Goal: Transaction & Acquisition: Purchase product/service

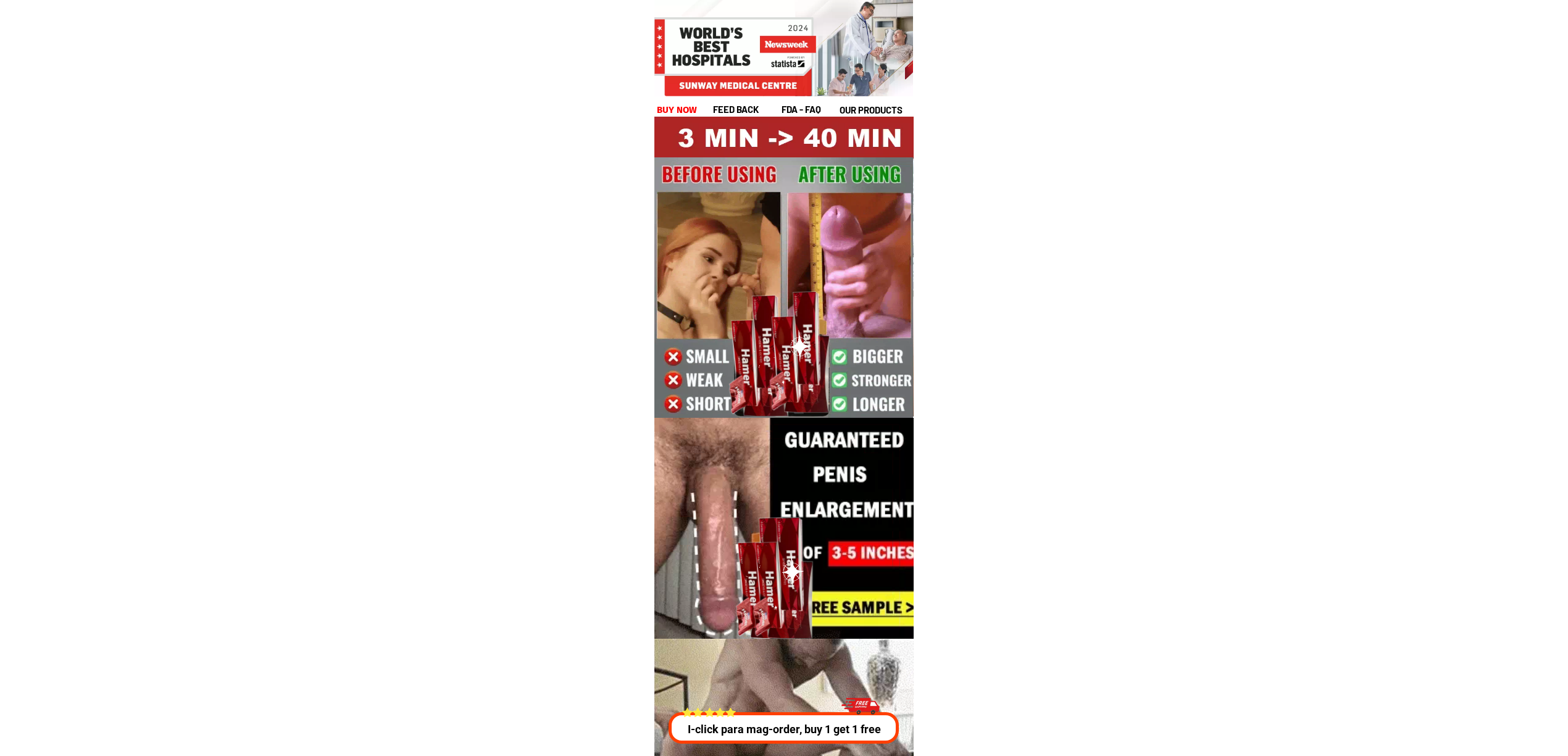
click at [809, 706] on div "I-click para mag-order, buy 1 get 1 free" at bounding box center [783, 717] width 237 height 53
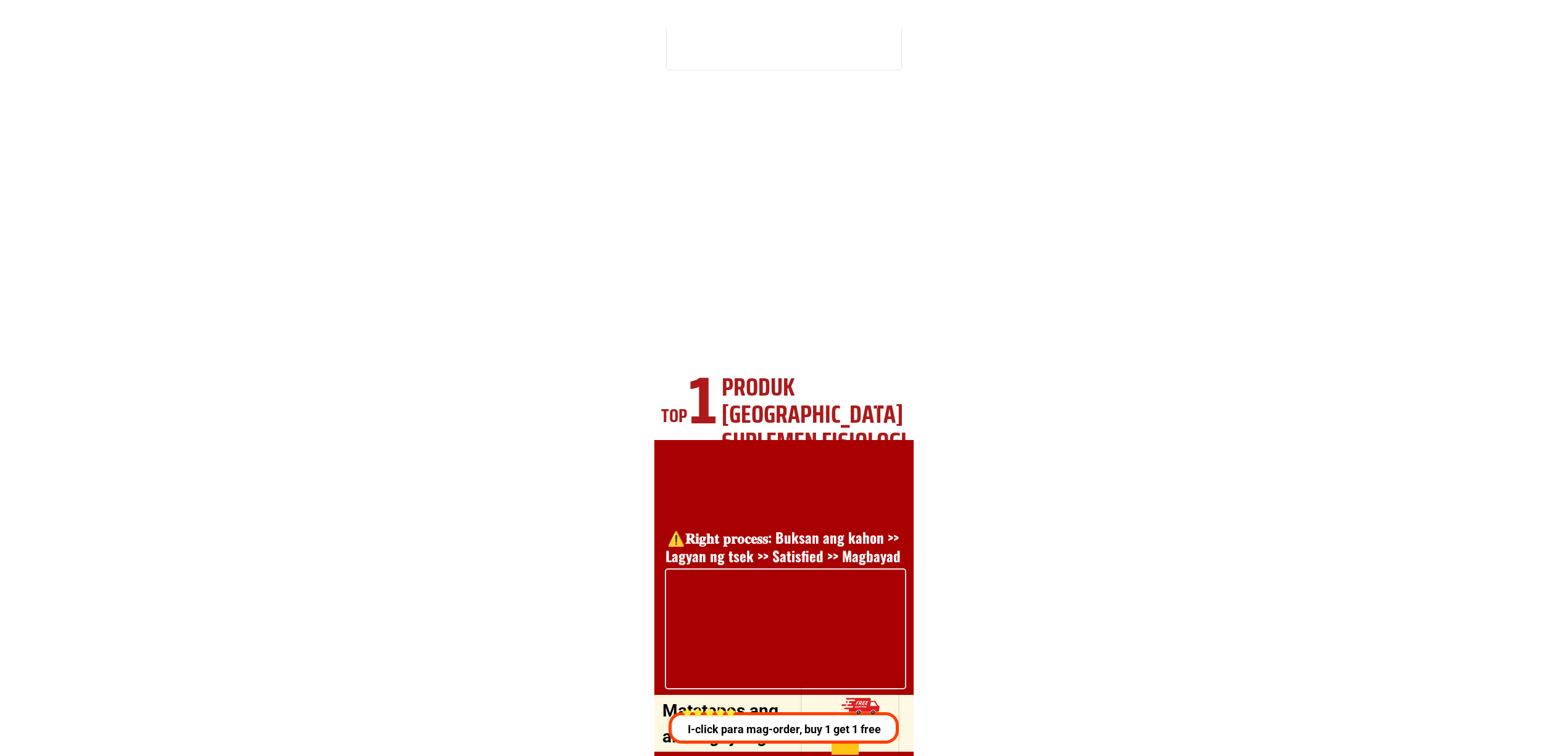
scroll to position [4447, 0]
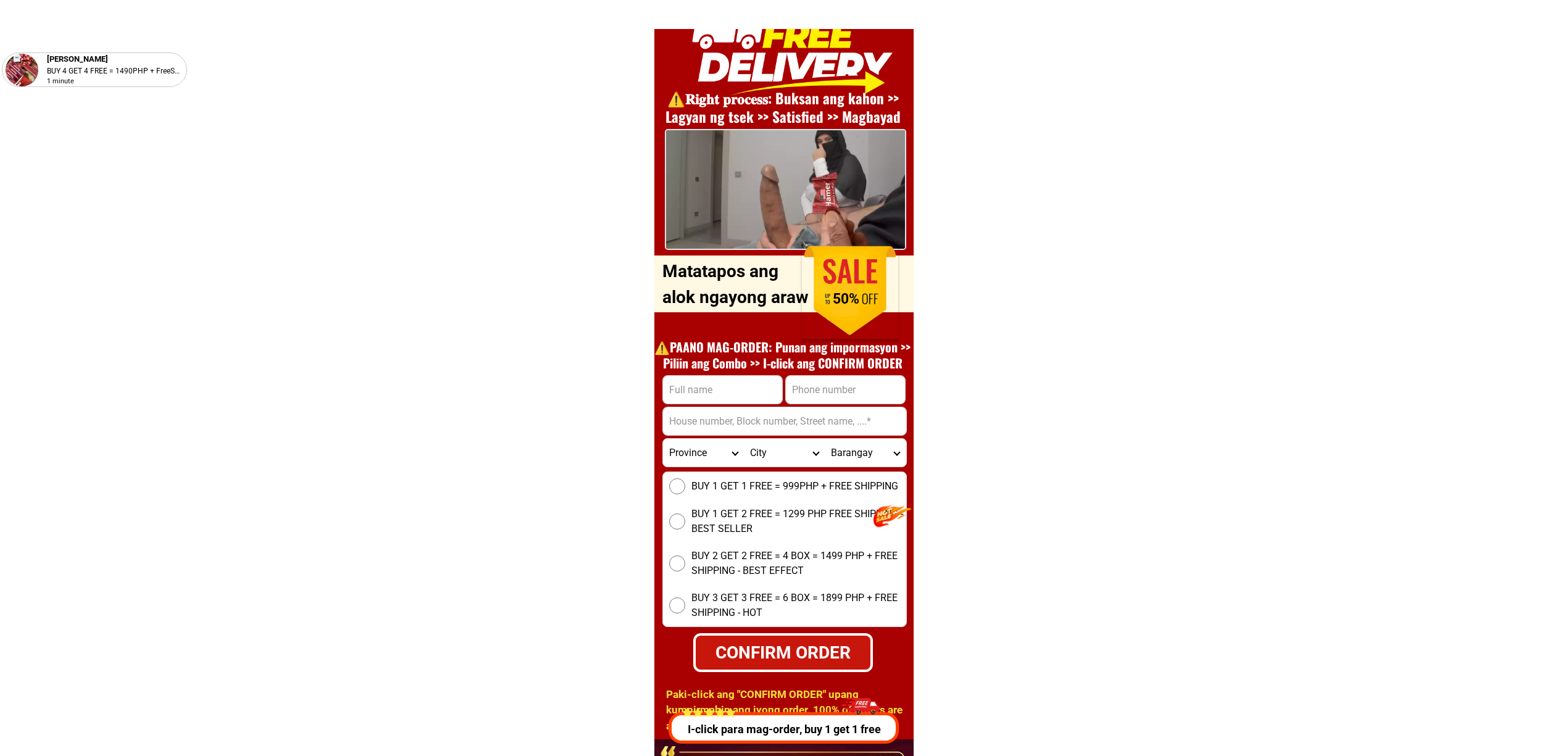
click at [806, 396] on input "Input phone_number" at bounding box center [845, 389] width 119 height 28
paste input "09929009427"
type input "09929009427"
click at [729, 401] on input "Input full_name" at bounding box center [722, 389] width 119 height 28
paste input "[PERSON_NAME]""
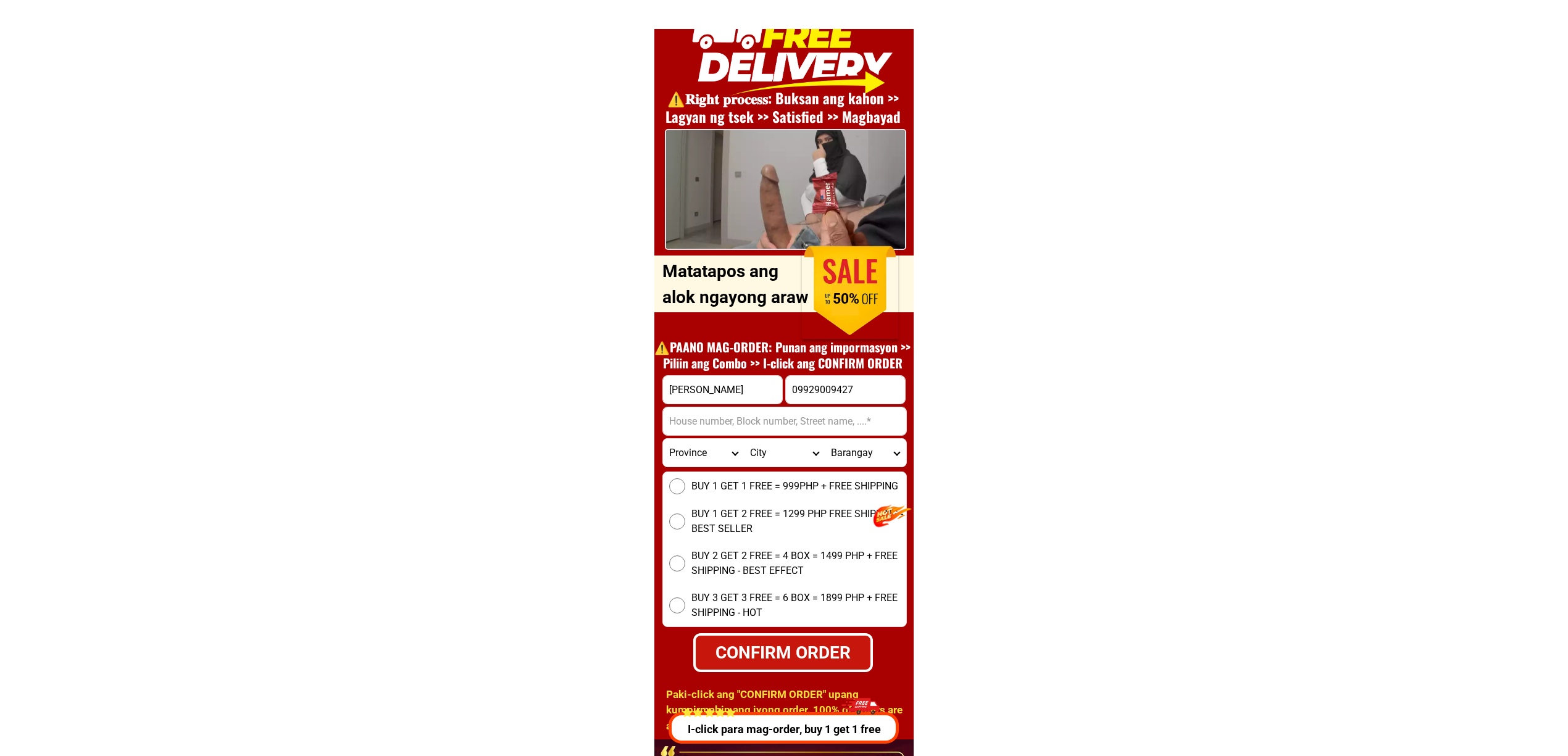
type input "[PERSON_NAME]"
drag, startPoint x: 737, startPoint y: 413, endPoint x: 766, endPoint y: 417, distance: 29.3
click at [737, 413] on input "Input address" at bounding box center [784, 421] width 243 height 28
paste input "#200 Street [PERSON_NAME] Barabggay MATANDANG [GEOGRAPHIC_DATA] [GEOGRAPHIC_DAT…"
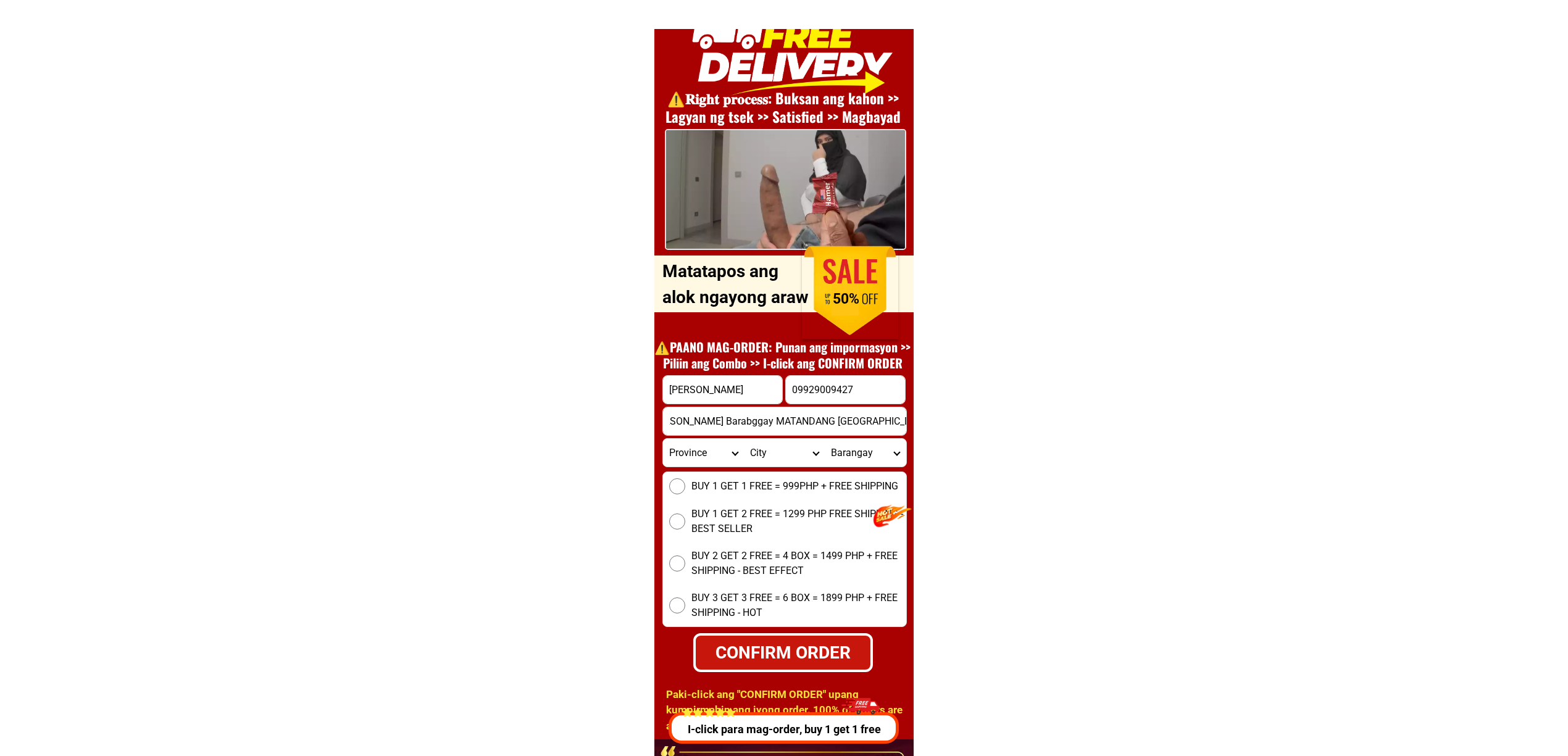
type input "#200 Street [PERSON_NAME] Barabggay MATANDANG [GEOGRAPHIC_DATA] [GEOGRAPHIC_DAT…"
click at [676, 425] on input "#200 Street [PERSON_NAME] Barabggay MATANDANG [GEOGRAPHIC_DATA] [GEOGRAPHIC_DAT…" at bounding box center [784, 421] width 243 height 28
click at [715, 484] on span "BUY 1 GET 1 FREE = 999PHP + FREE SHIPPING" at bounding box center [795, 486] width 207 height 15
click at [685, 484] on input "BUY 1 GET 1 FREE = 999PHP + FREE SHIPPING" at bounding box center [677, 486] width 16 height 16
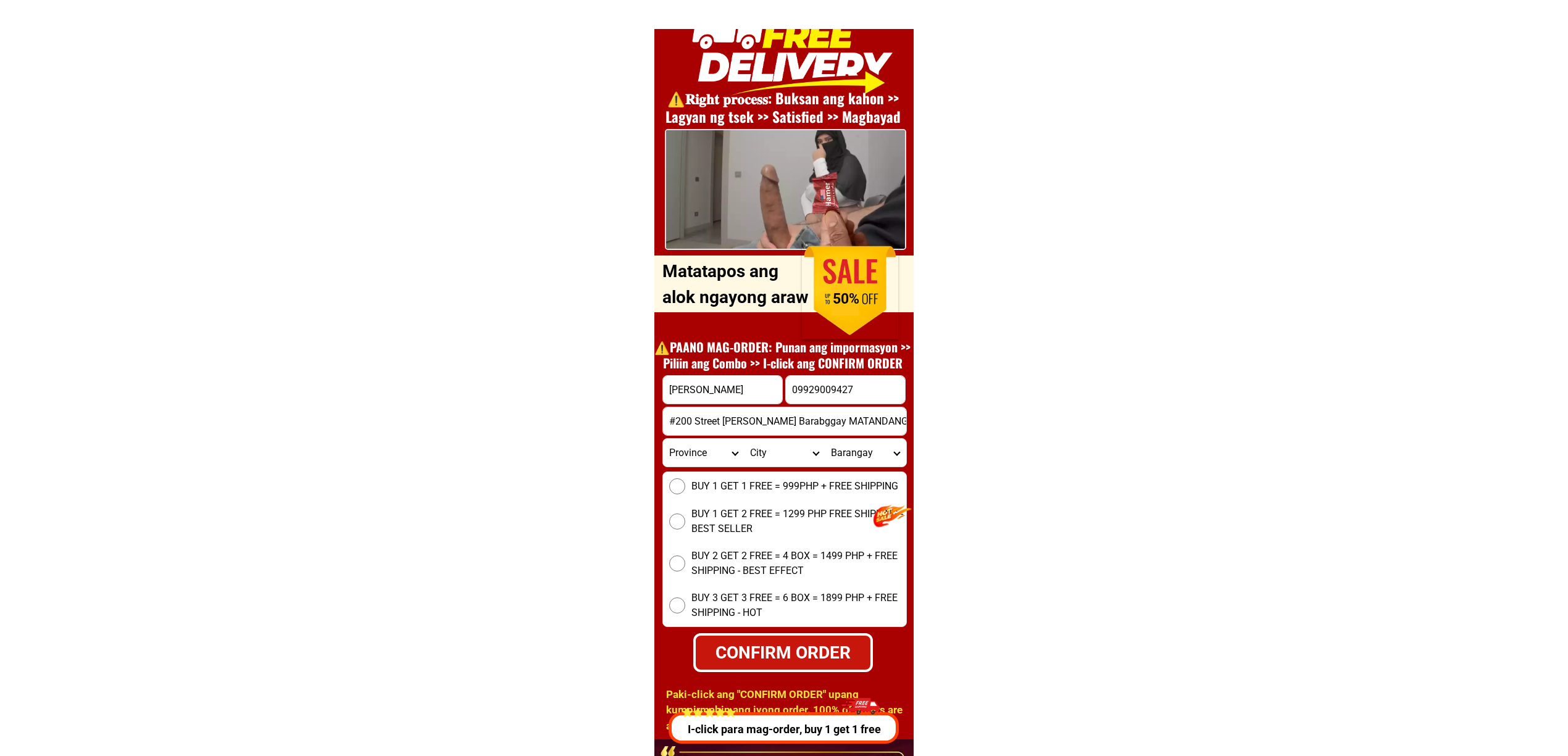
radio input "true"
click at [768, 665] on div "CONFIRM ORDER" at bounding box center [783, 652] width 182 height 40
type input "#200 Street [PERSON_NAME] Barabggay MATANDANG [GEOGRAPHIC_DATA] [GEOGRAPHIC_DAT…"
radio input "true"
